Goal: Find specific page/section: Find specific page/section

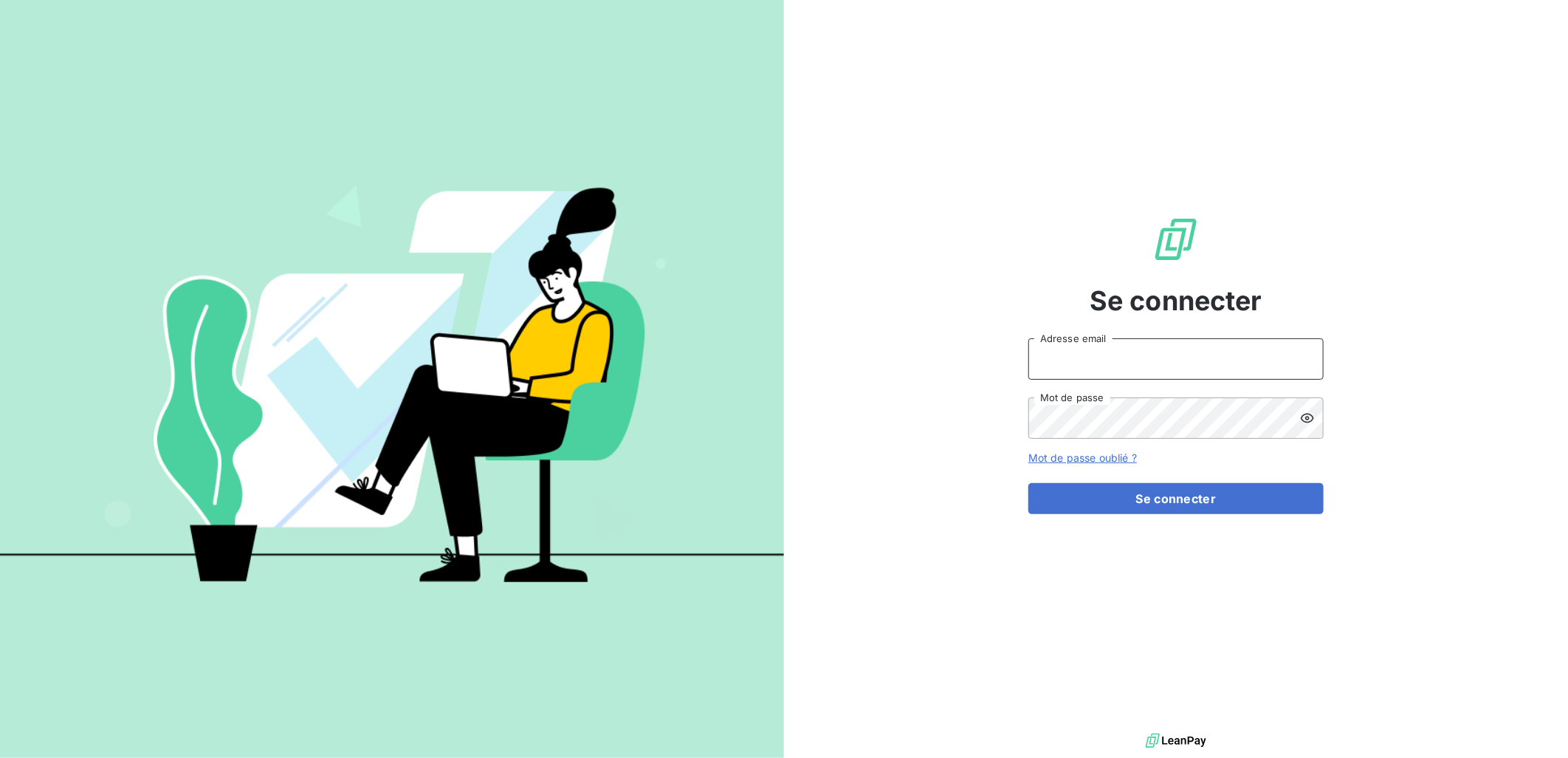
click at [1130, 352] on input "Adresse email" at bounding box center [1175, 359] width 295 height 41
type input "c.vigneron@auditpl.fr"
click at [1028, 484] on button "Se connecter" at bounding box center [1175, 499] width 295 height 31
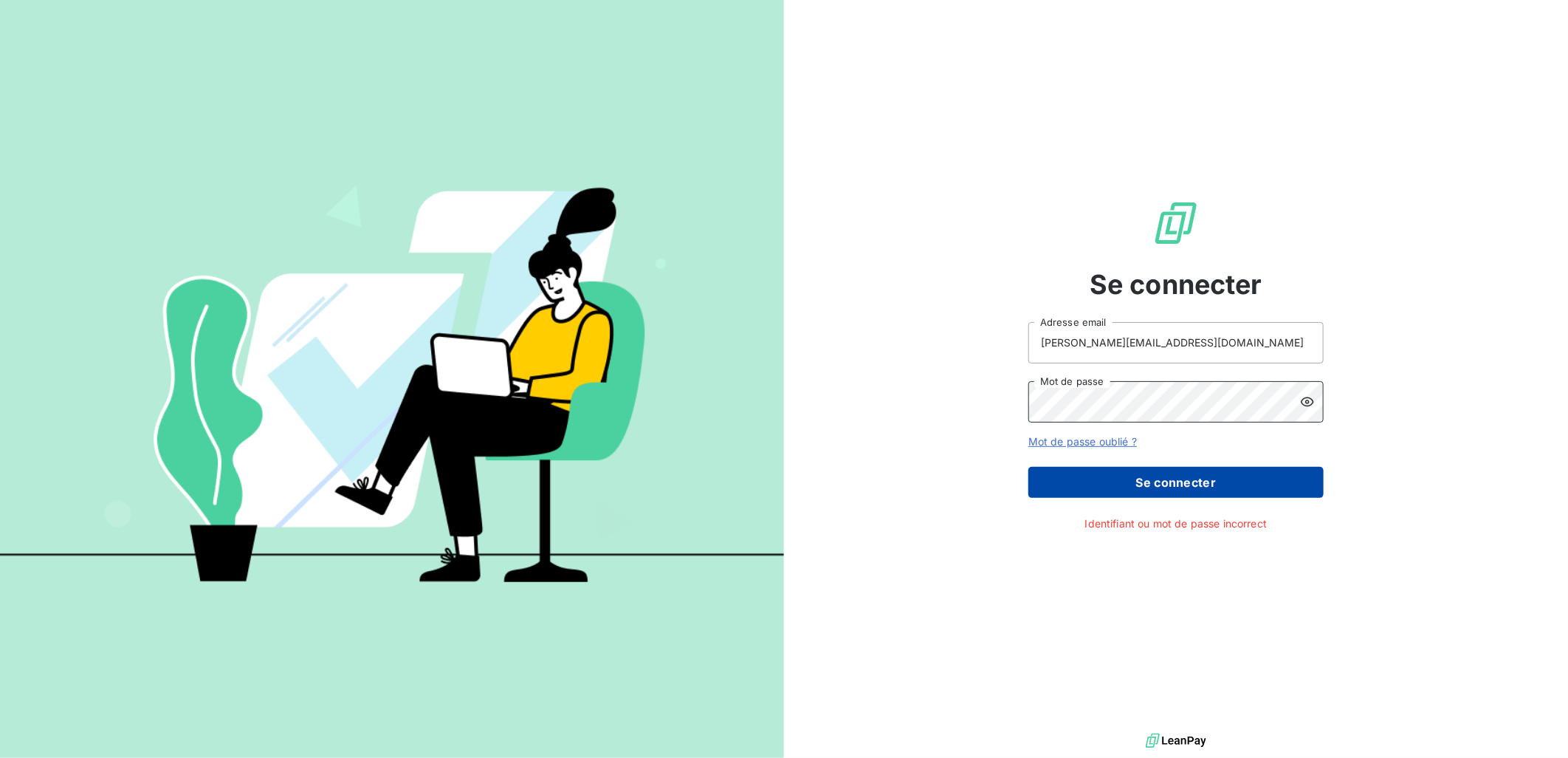
click at [1028, 466] on button "Se connecter" at bounding box center [1175, 482] width 295 height 31
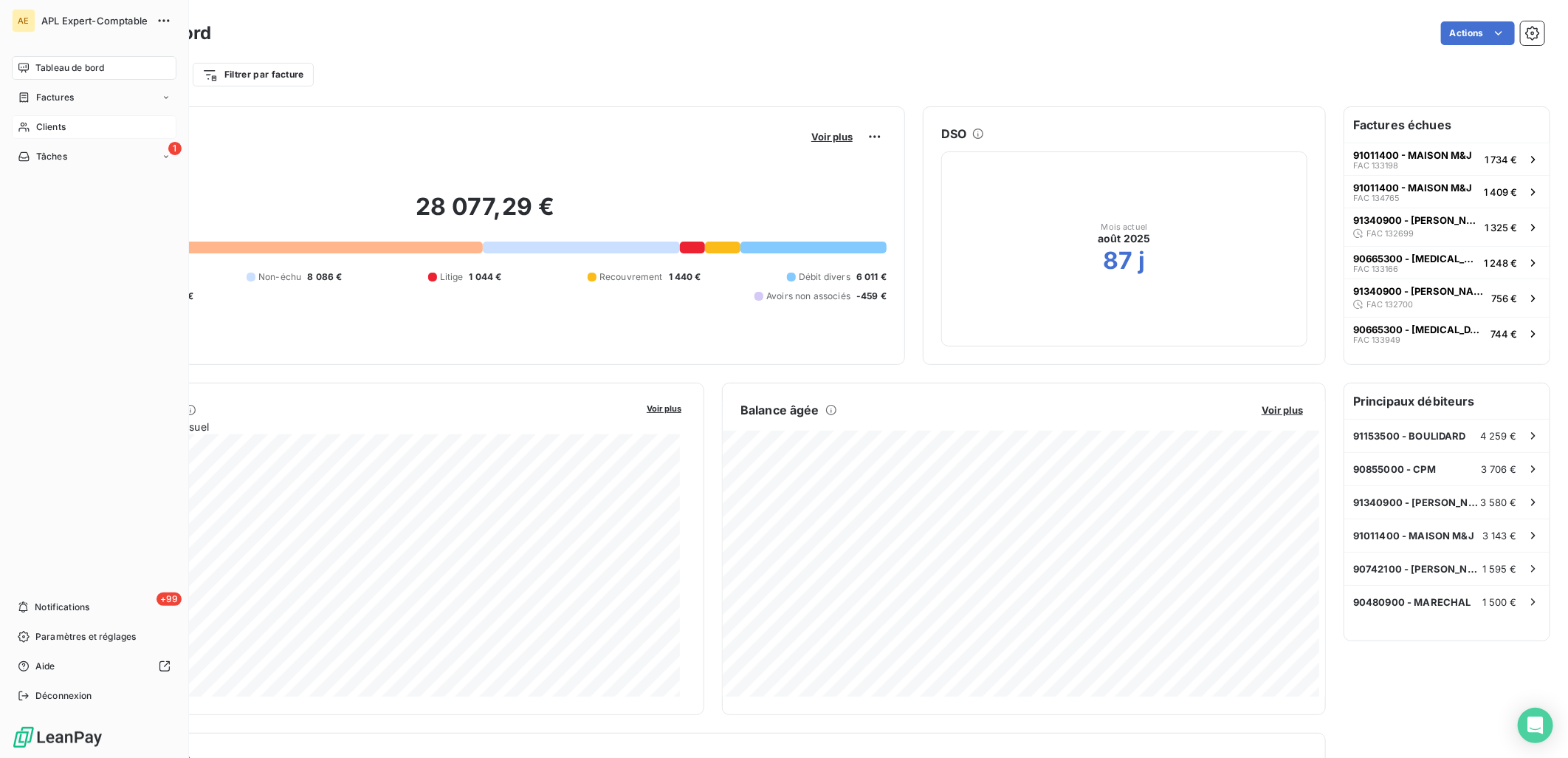
click at [68, 134] on div "Clients" at bounding box center [94, 126] width 165 height 23
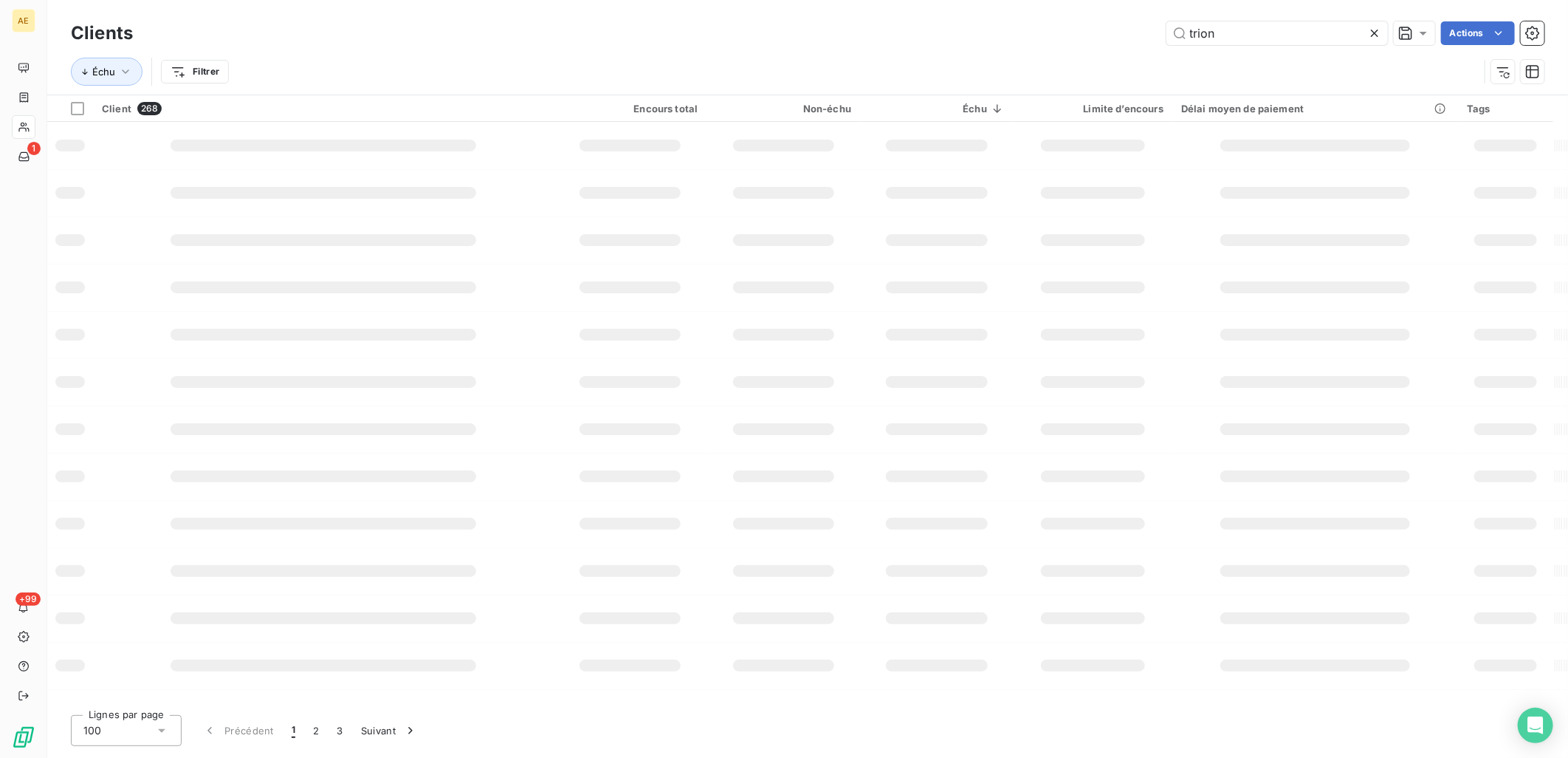
type input "trion"
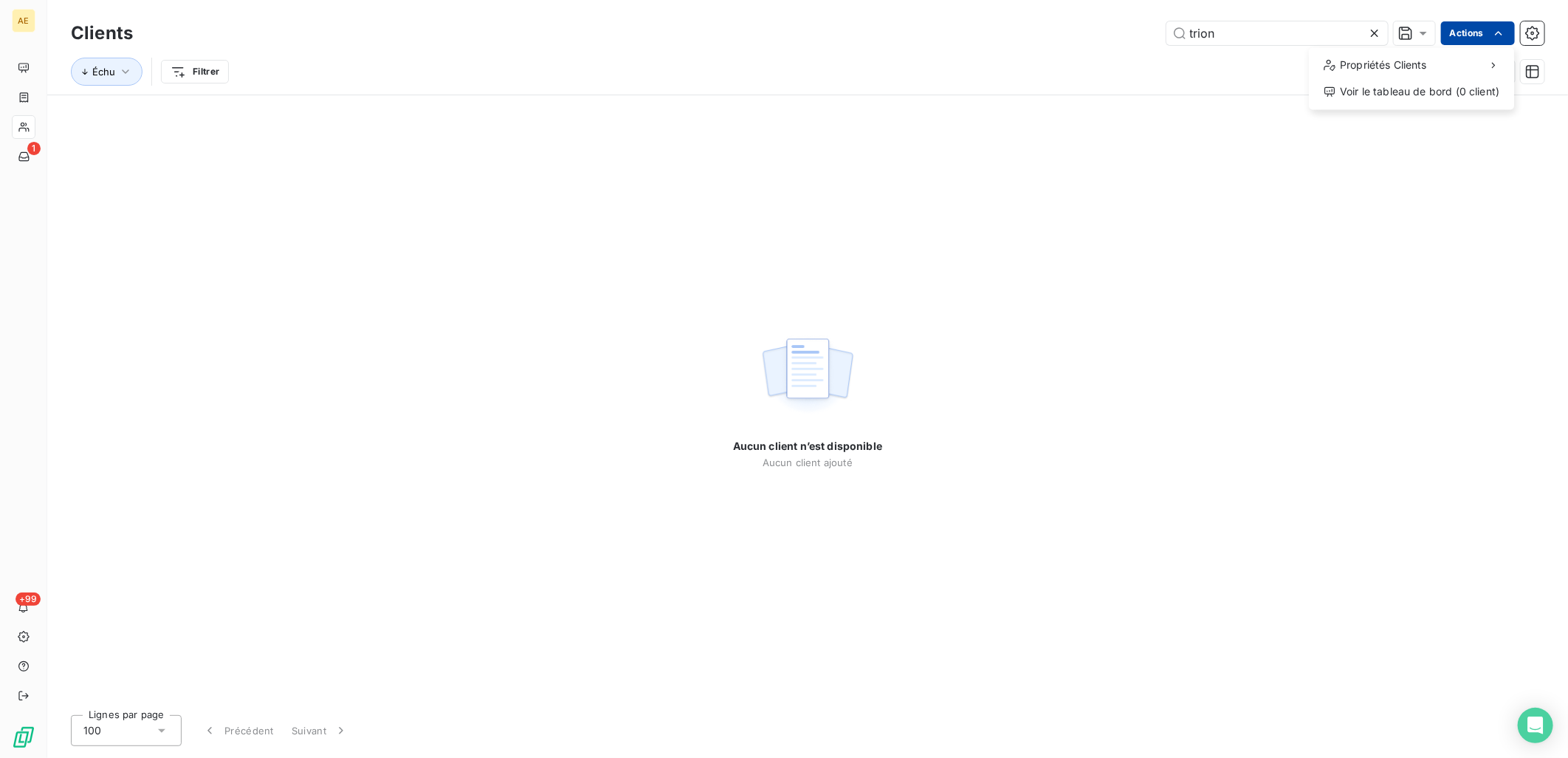
click at [1465, 25] on html "AE 1 +99 Clients trion Actions Propriétés Clients Voir le tableau de bord (0 cl…" at bounding box center [784, 379] width 1568 height 758
drag, startPoint x: 698, startPoint y: 146, endPoint x: 692, endPoint y: 143, distance: 6.7
click at [692, 143] on html "AE 1 +99 Clients trion Actions Propriétés Clients Voir le tableau de bord (0 cl…" at bounding box center [784, 379] width 1568 height 758
